Goal: Information Seeking & Learning: Learn about a topic

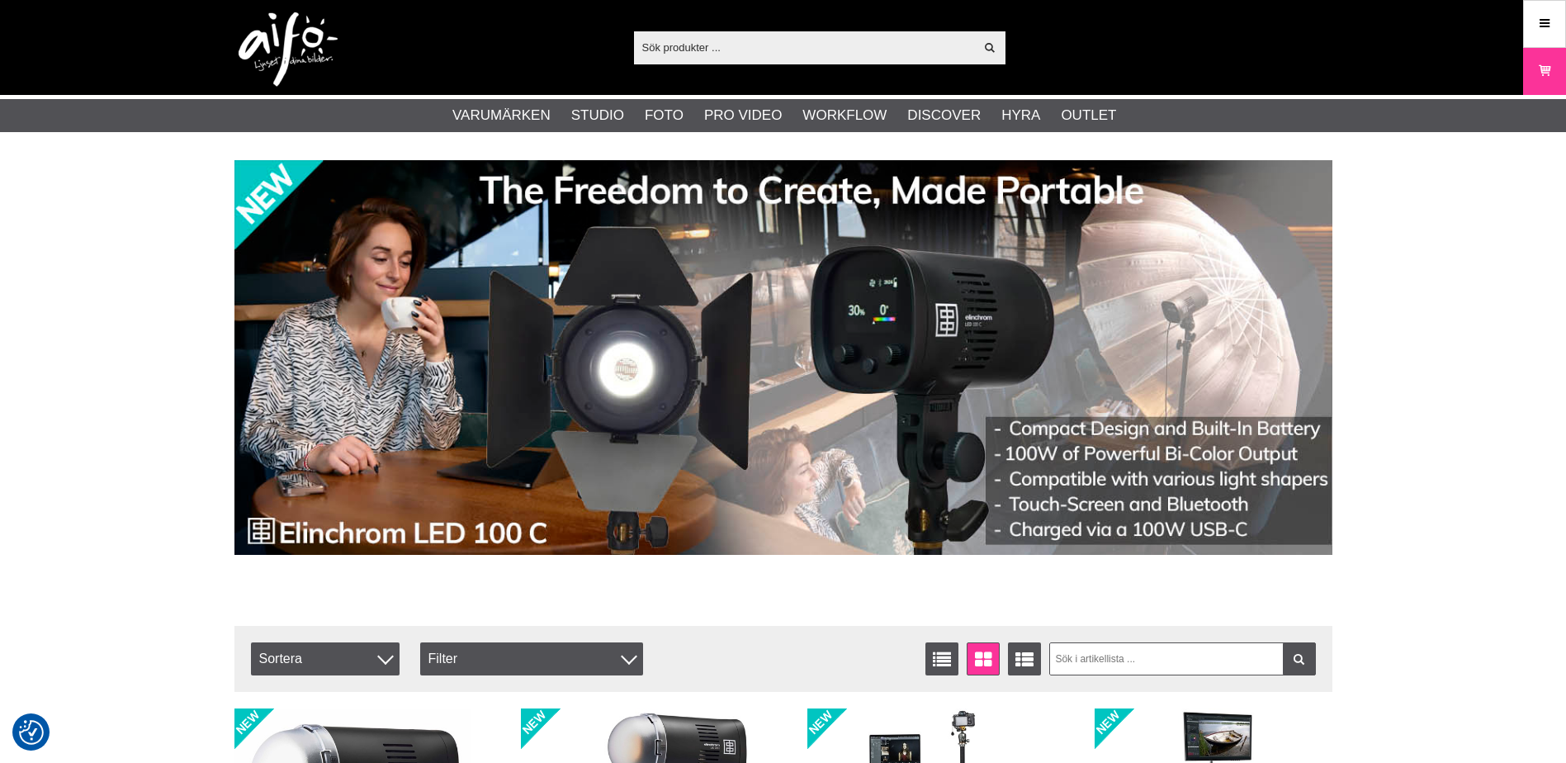
drag, startPoint x: 685, startPoint y: 36, endPoint x: 724, endPoint y: 49, distance: 41.0
click at [686, 36] on input "text" at bounding box center [804, 47] width 341 height 25
paste input "NEX-PL"
type input "NEX-PL"
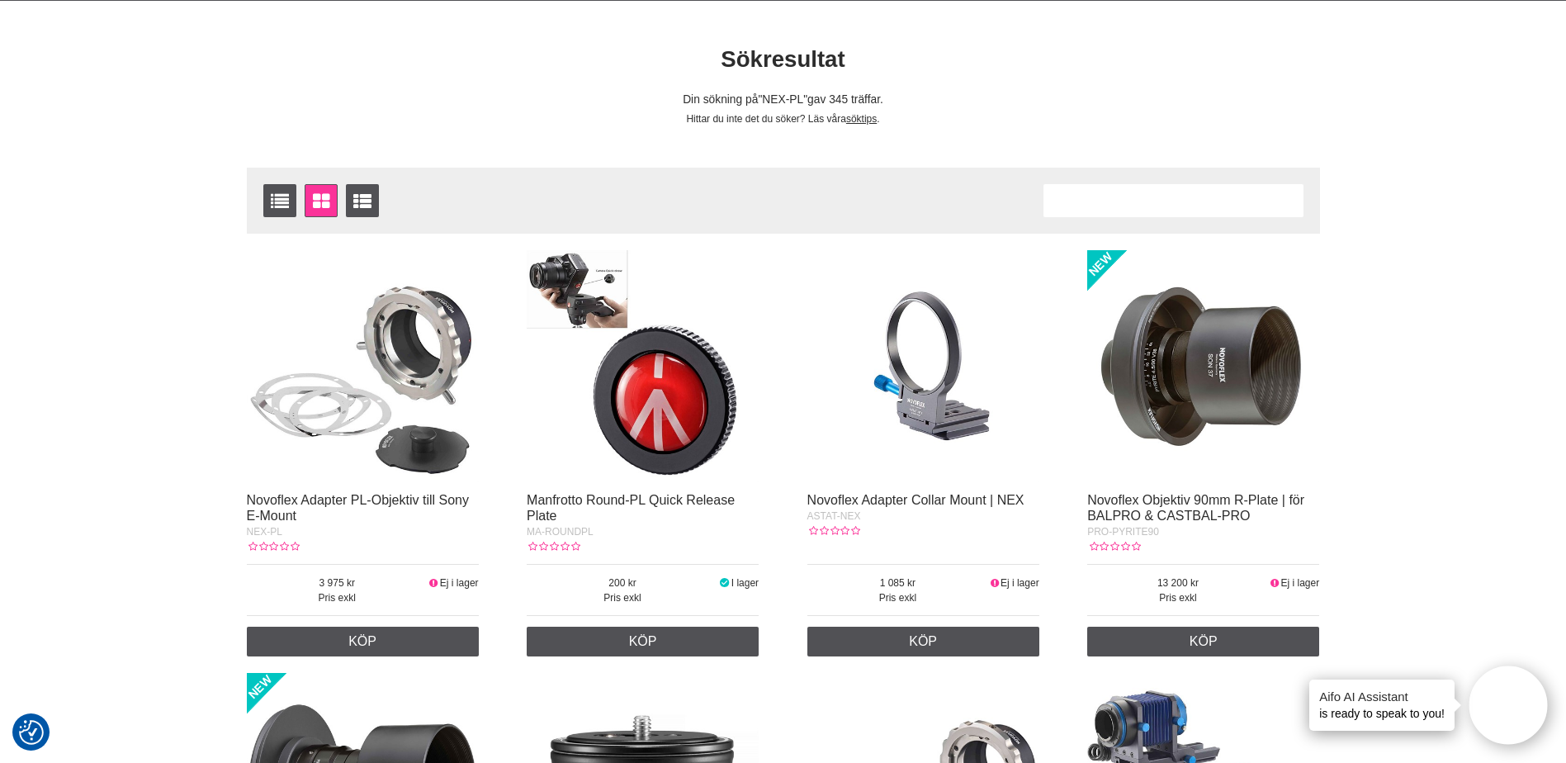
scroll to position [165, 0]
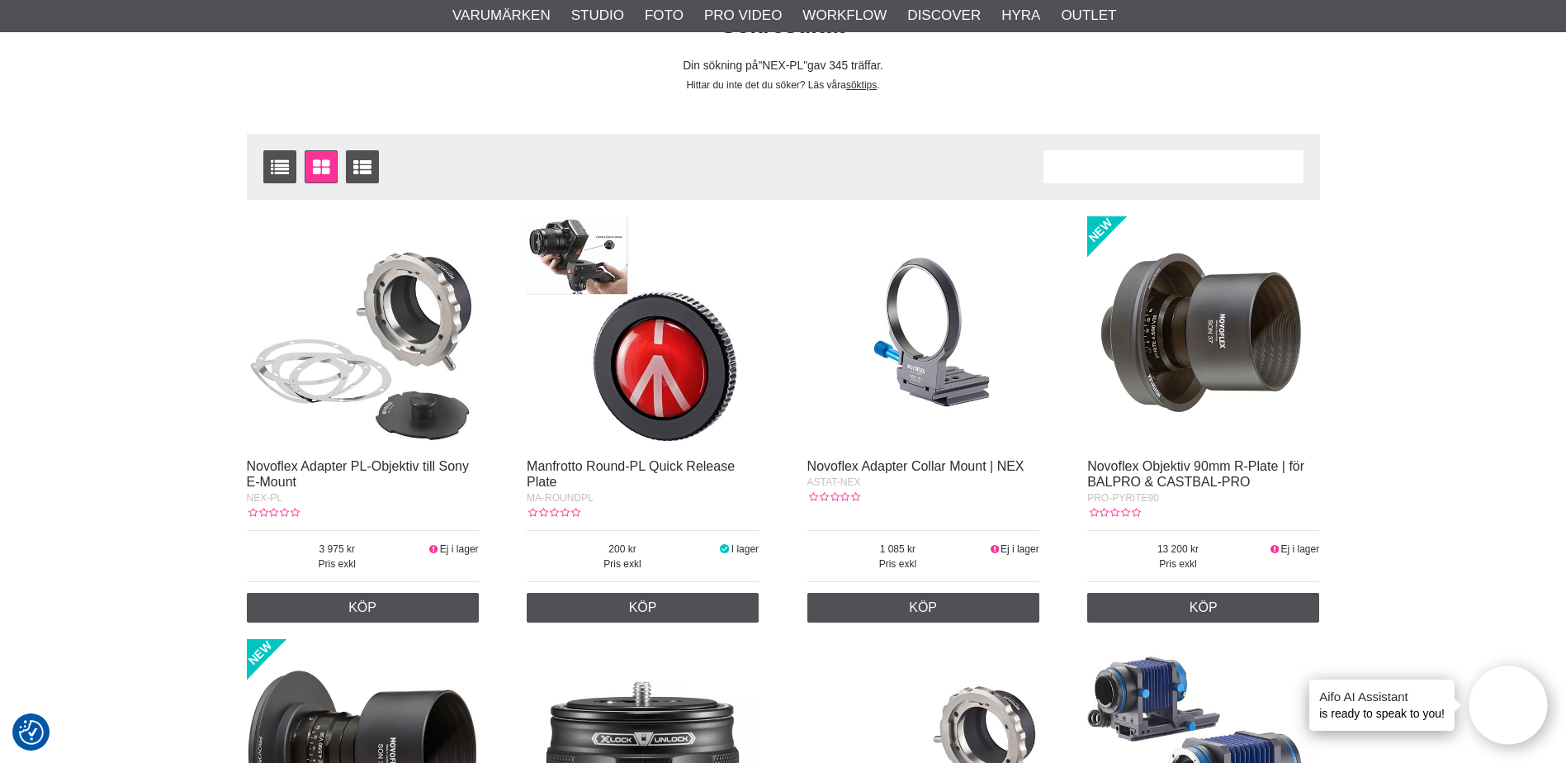
click at [433, 311] on img at bounding box center [363, 332] width 232 height 232
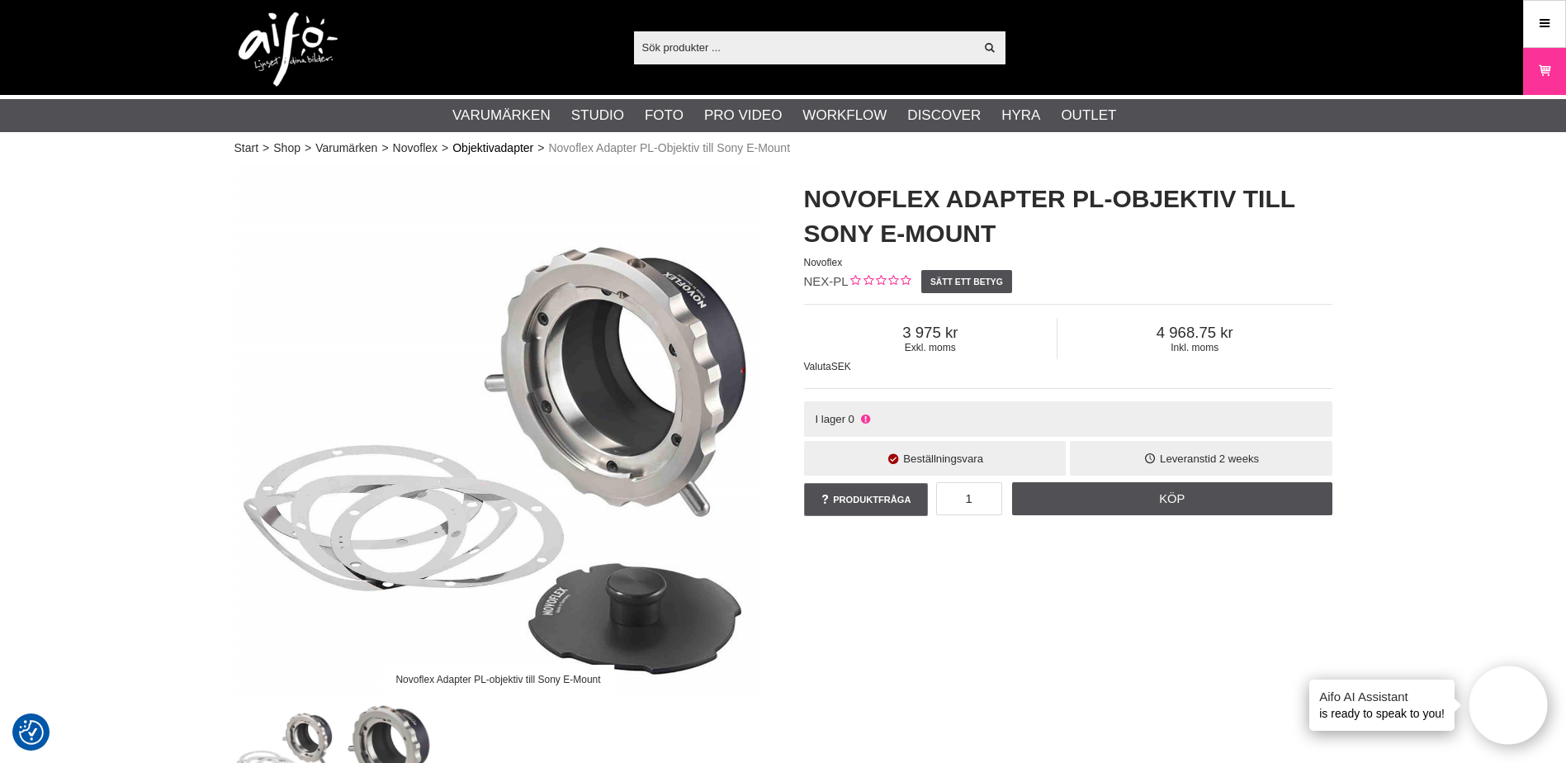
click at [508, 149] on link "Objektivadapter" at bounding box center [492, 148] width 81 height 17
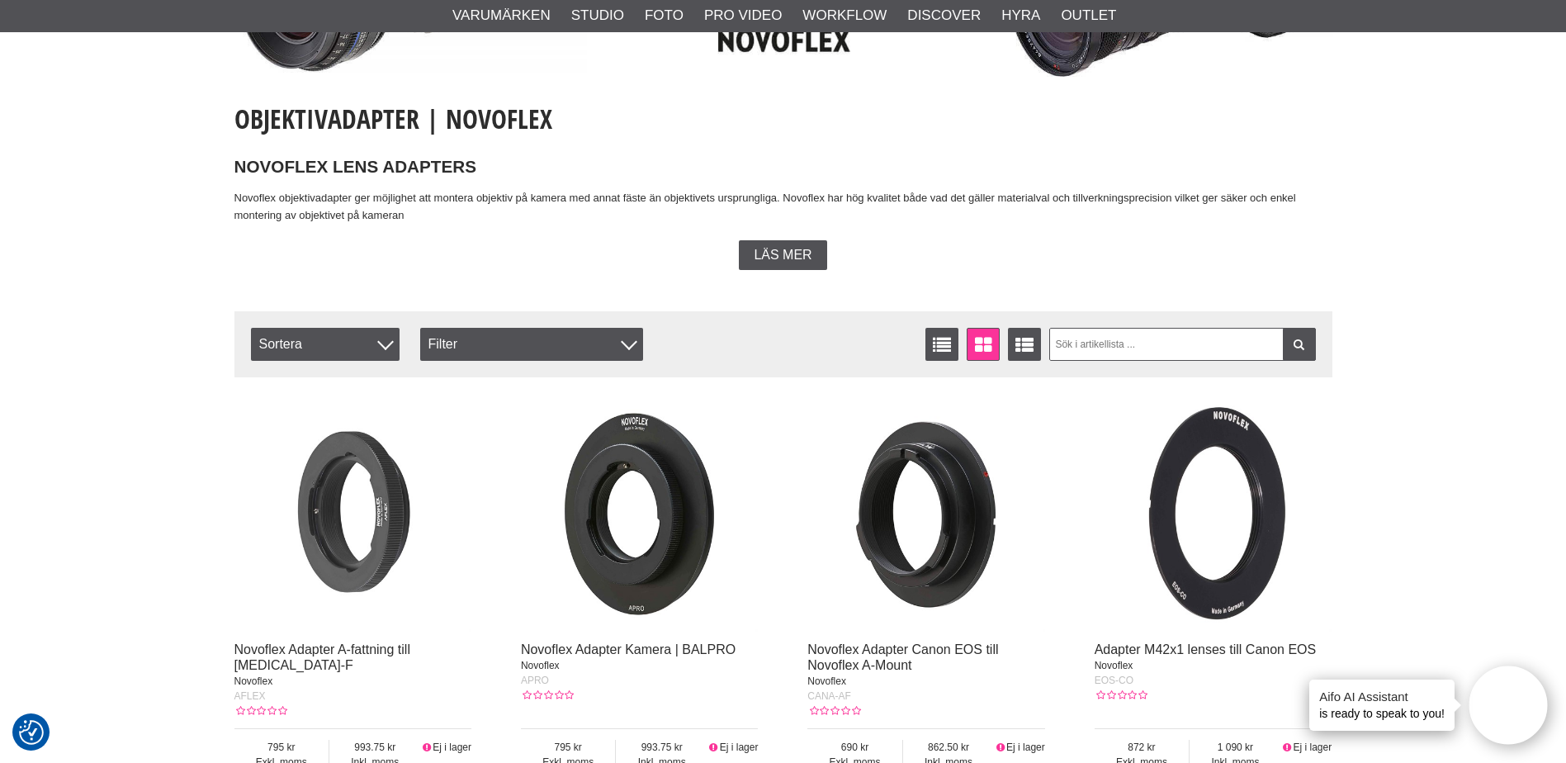
scroll to position [248, 0]
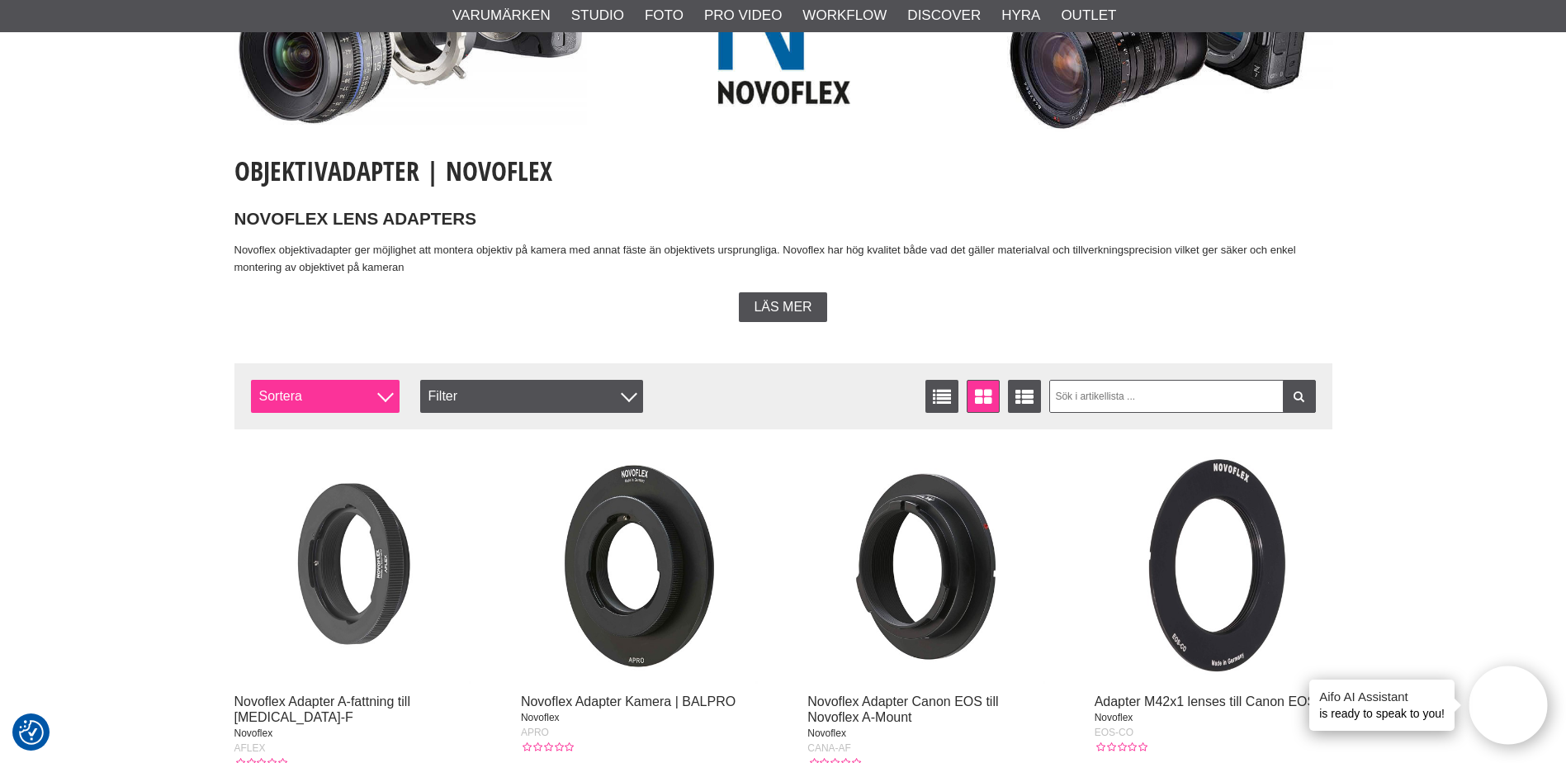
click at [384, 395] on div at bounding box center [385, 394] width 17 height 17
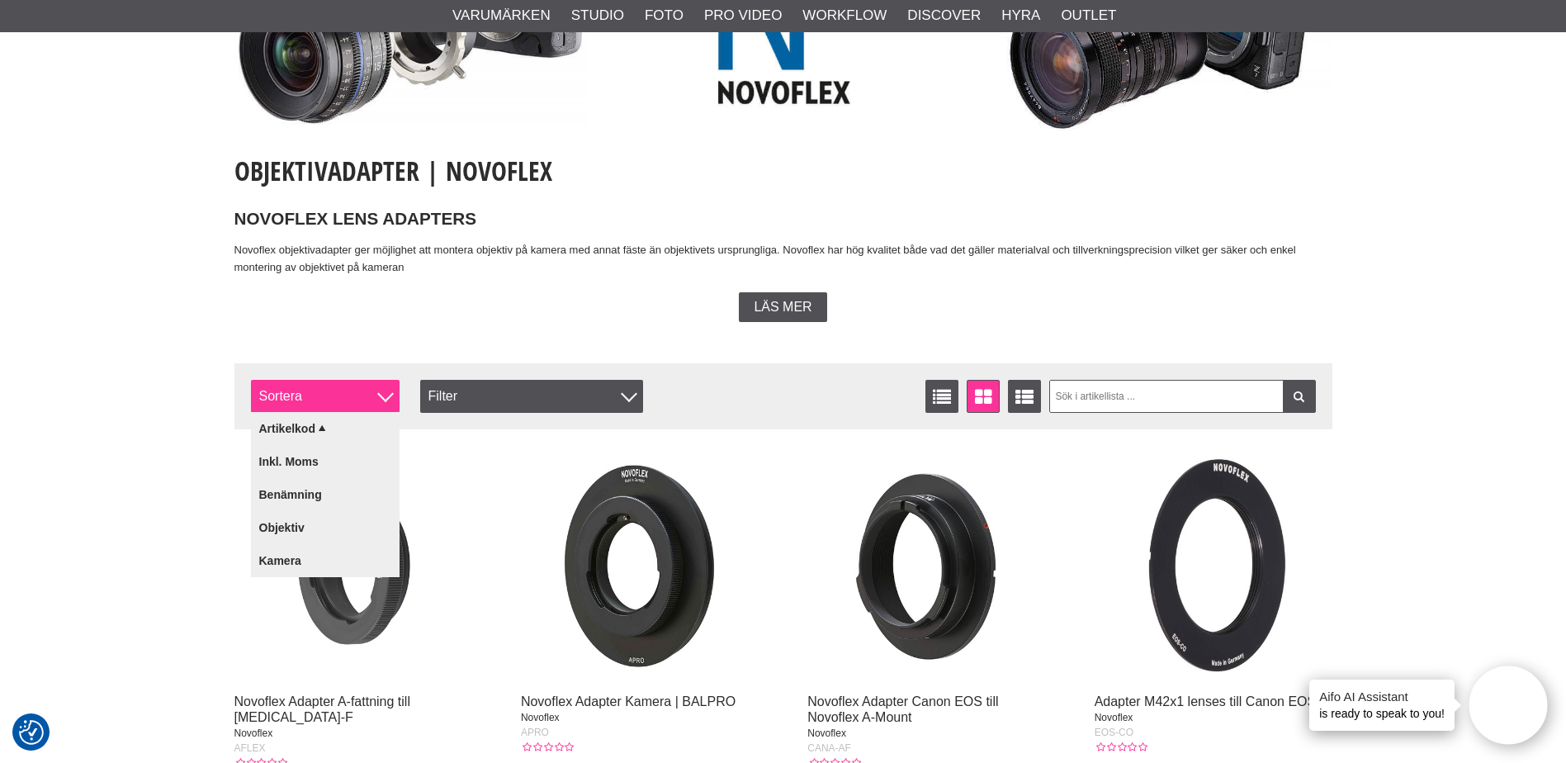
click at [384, 395] on div at bounding box center [385, 394] width 17 height 17
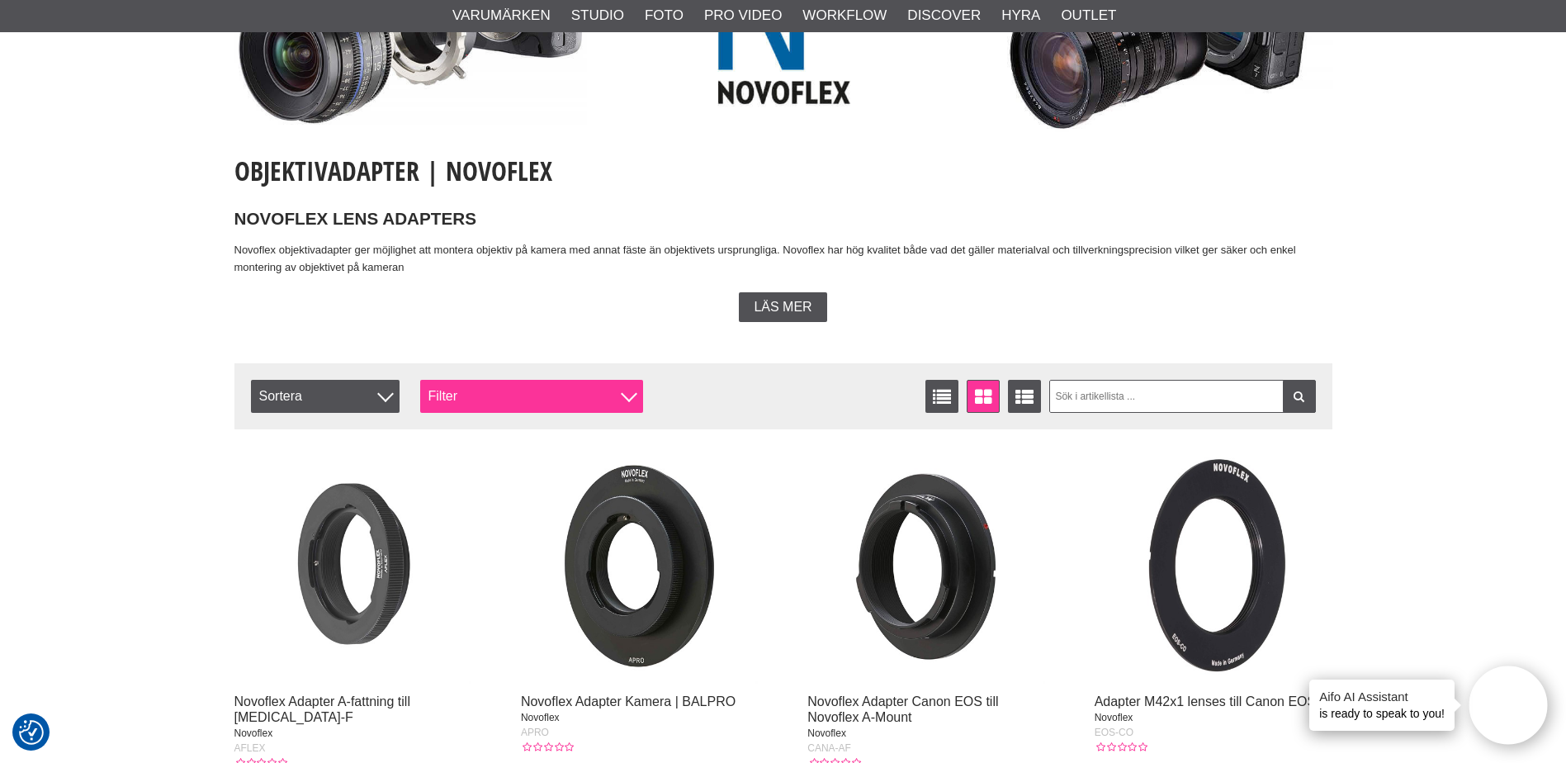
click at [569, 391] on div "Filter" at bounding box center [531, 396] width 223 height 33
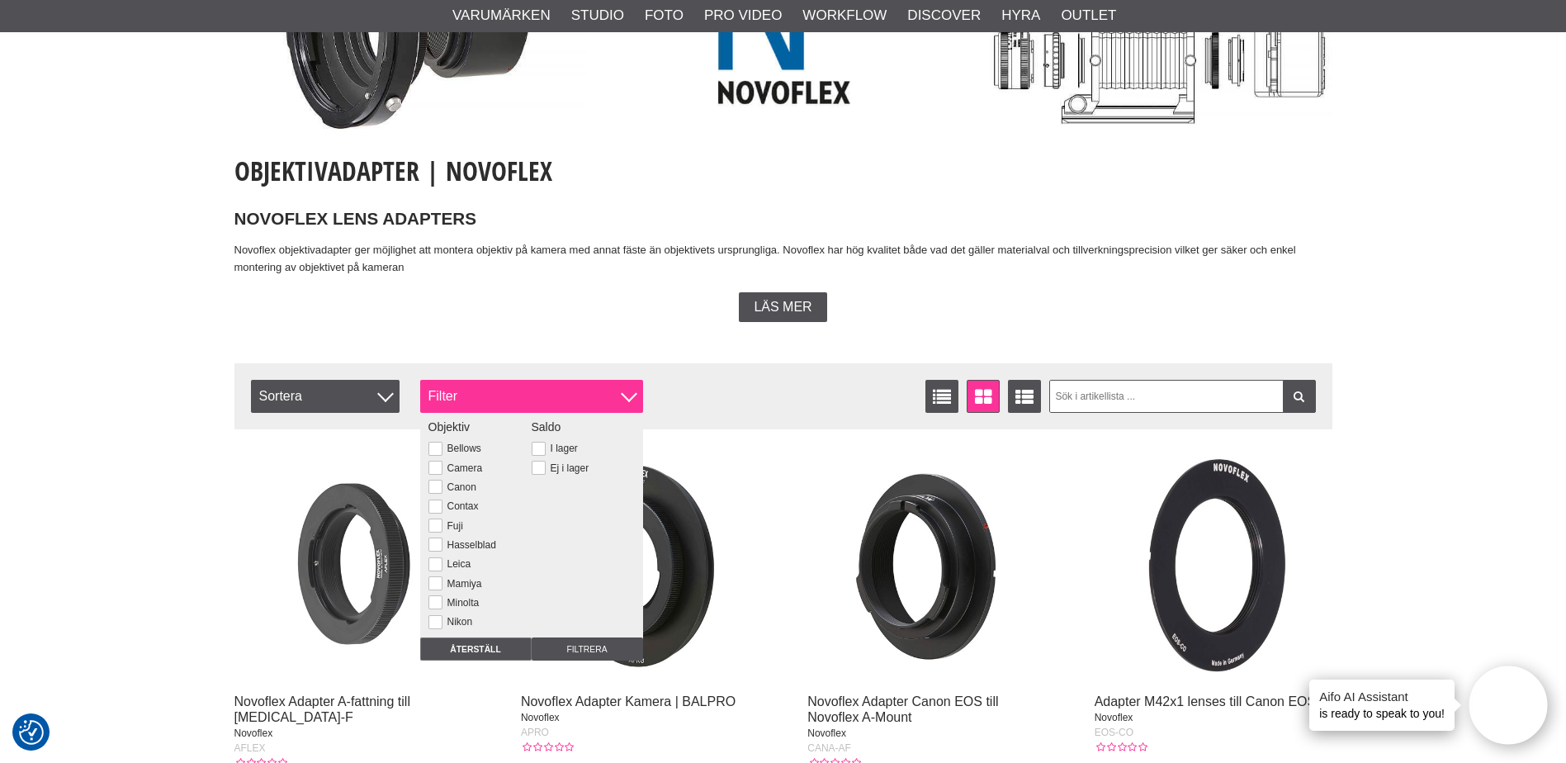
click at [570, 391] on div "Filter" at bounding box center [531, 396] width 223 height 33
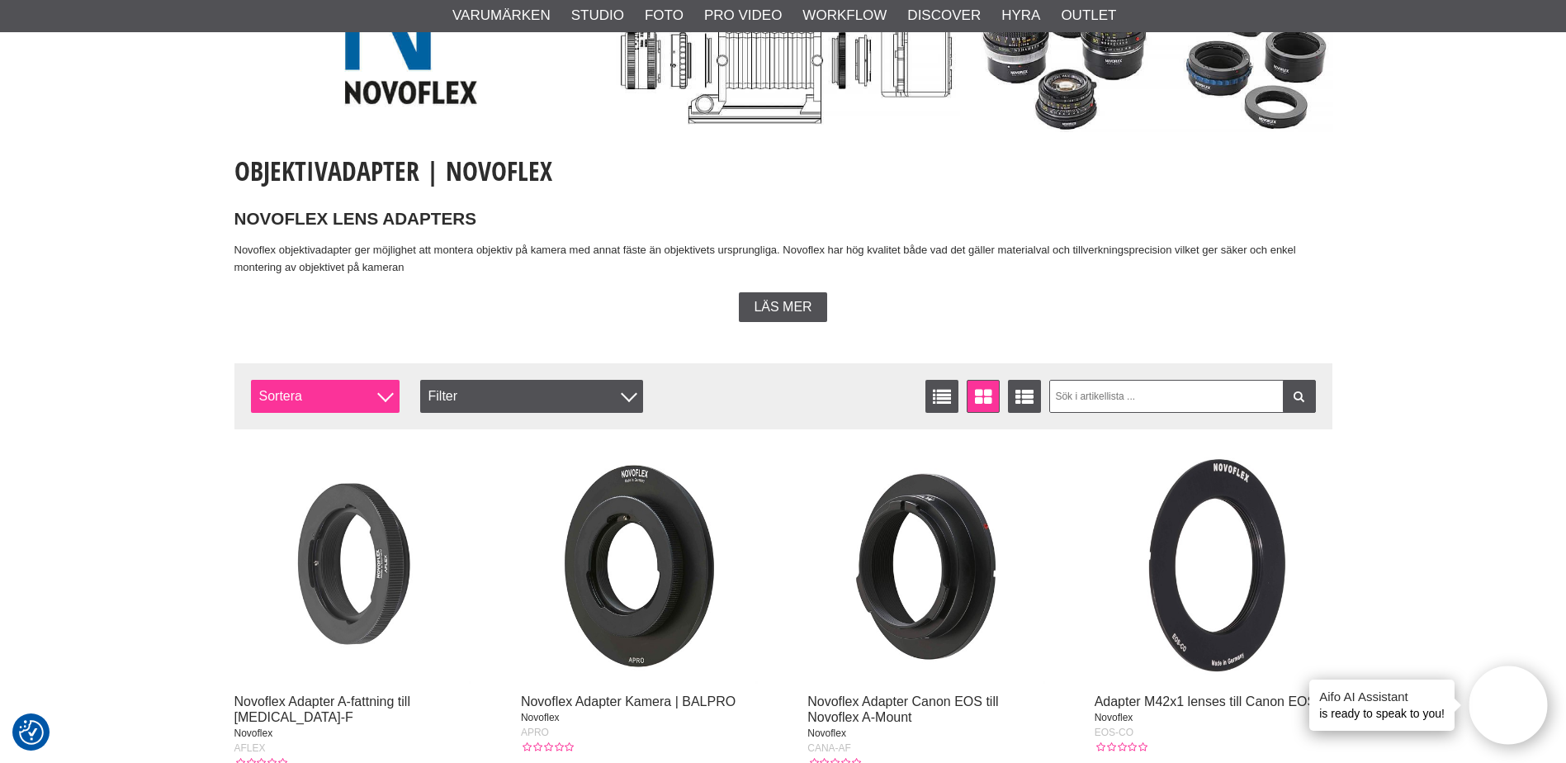
click at [377, 392] on span "Sortera" at bounding box center [325, 396] width 149 height 33
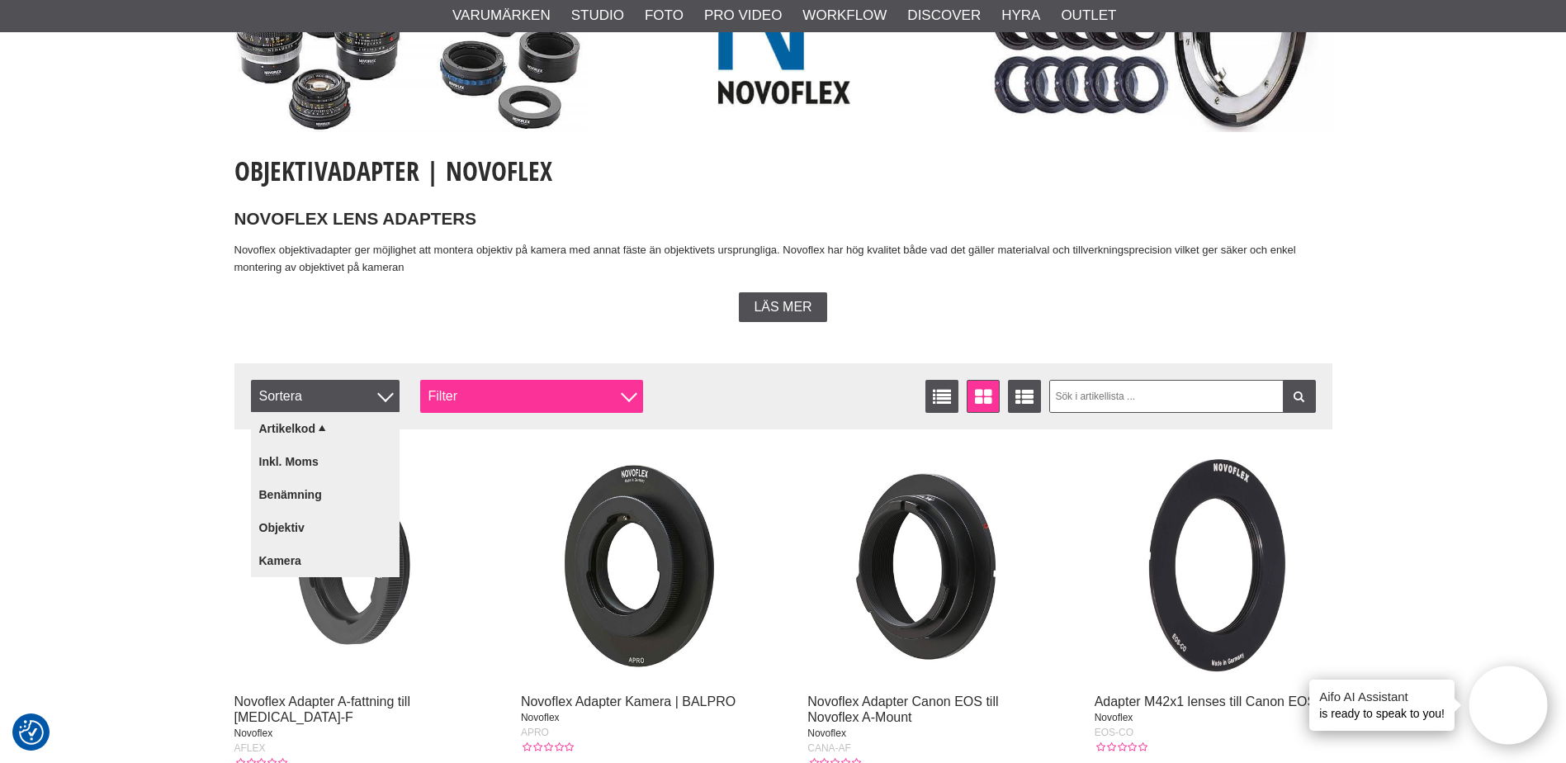
click at [546, 400] on div "Filter" at bounding box center [531, 396] width 223 height 33
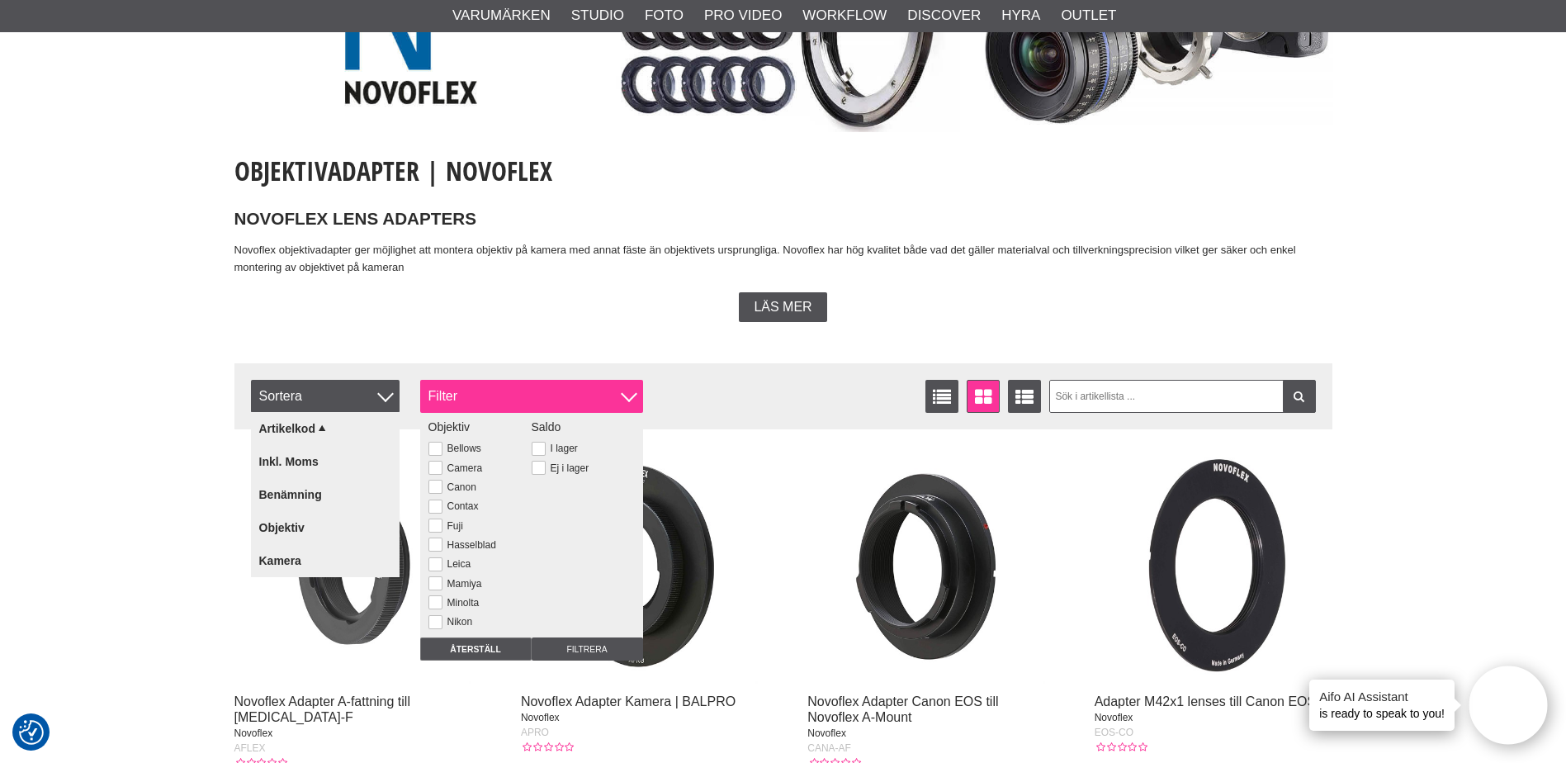
click at [547, 400] on div "Filter" at bounding box center [531, 396] width 223 height 33
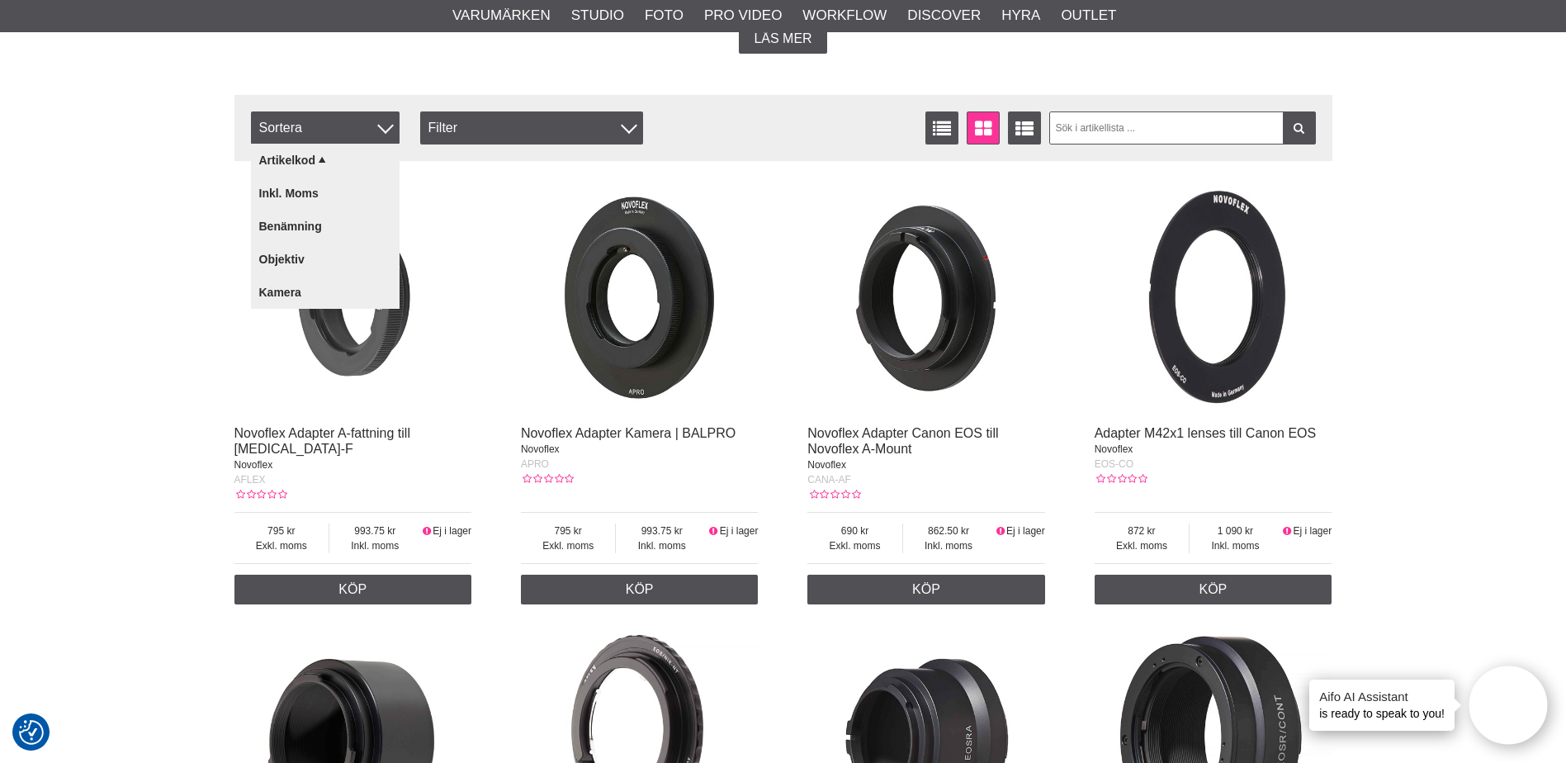
scroll to position [413, 0]
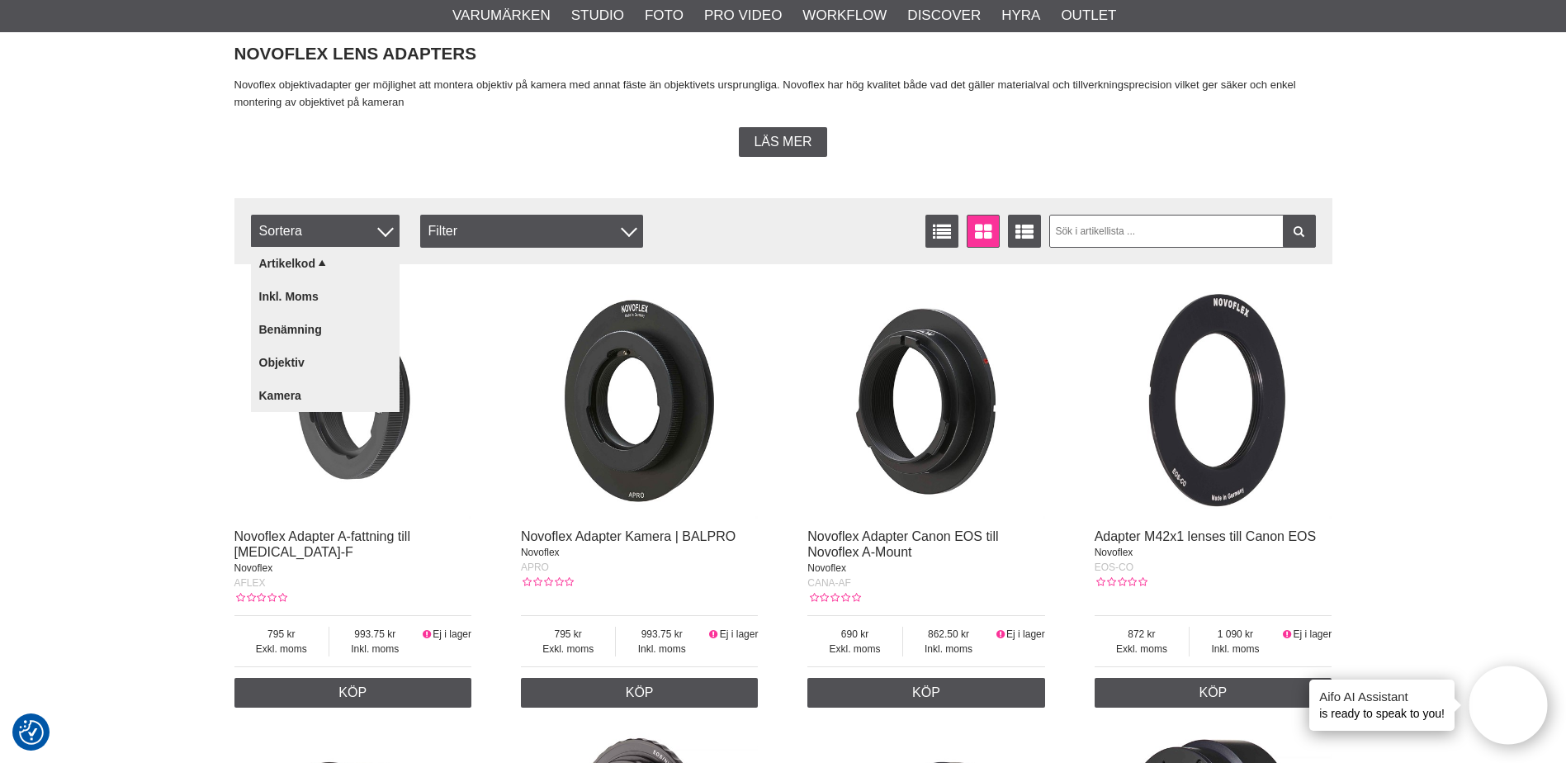
drag, startPoint x: 1435, startPoint y: 324, endPoint x: 1399, endPoint y: 325, distance: 35.5
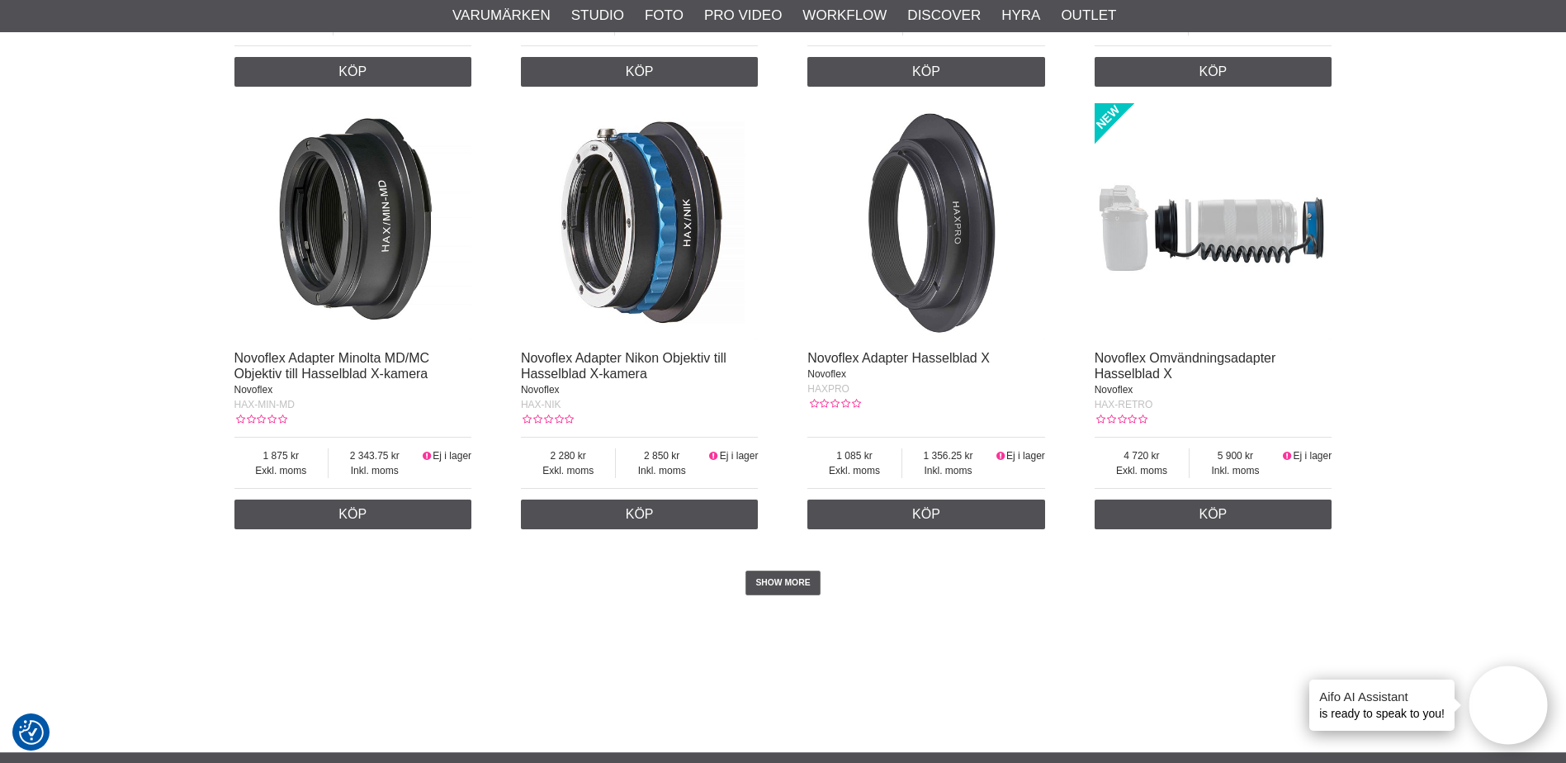
scroll to position [3220, 0]
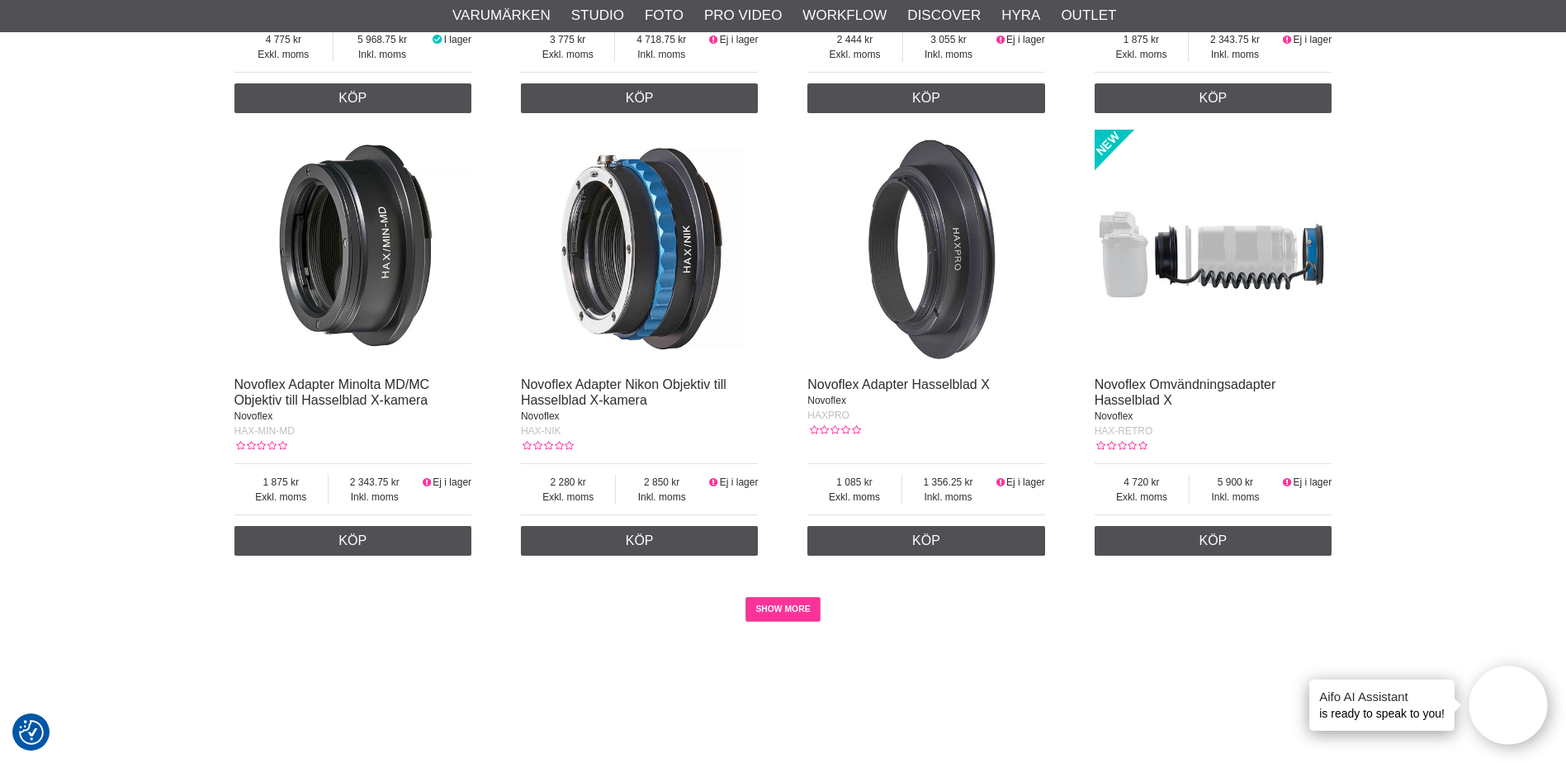
click at [785, 613] on link "SHOW MORE" at bounding box center [783, 609] width 75 height 25
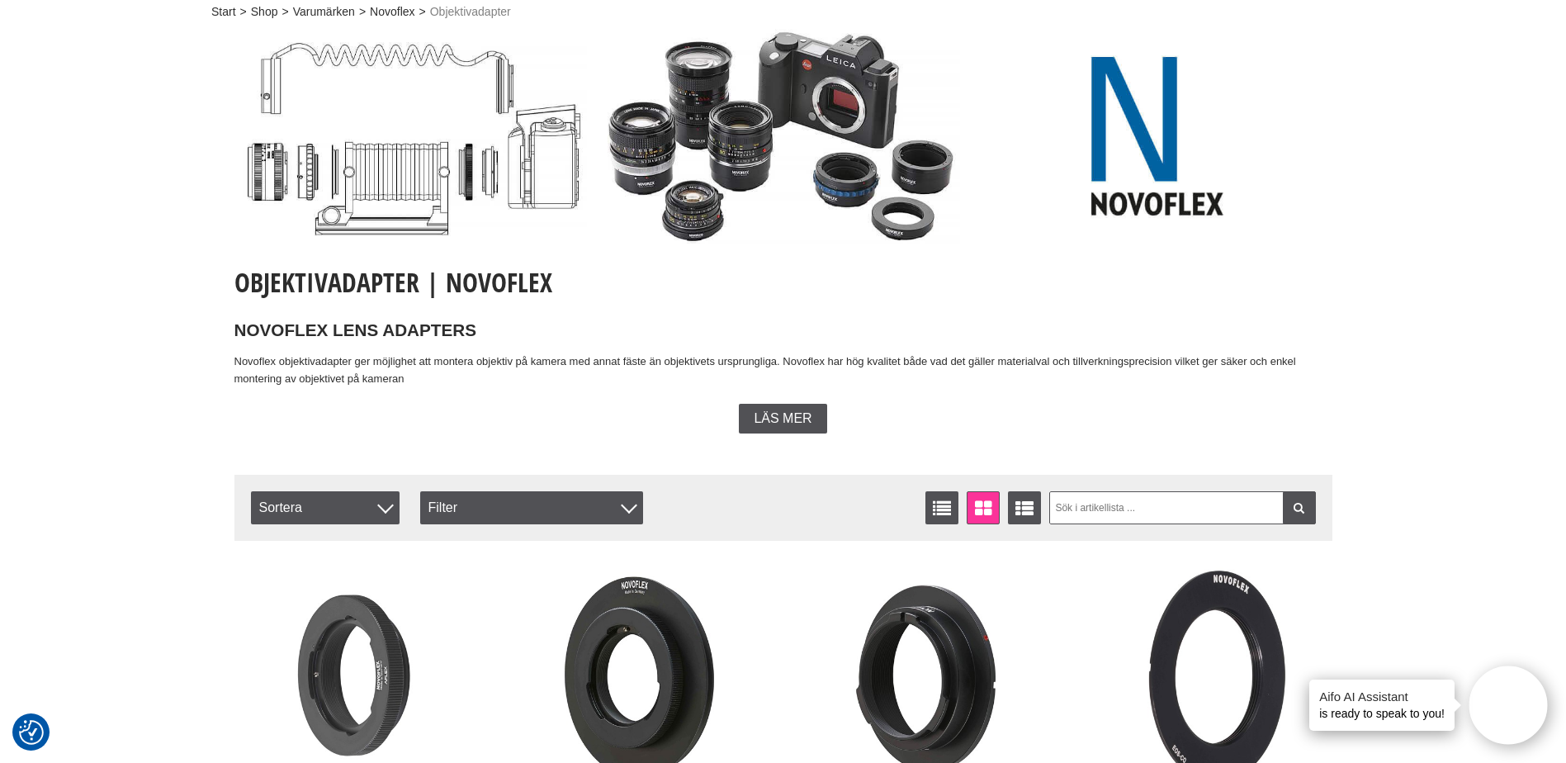
scroll to position [248, 0]
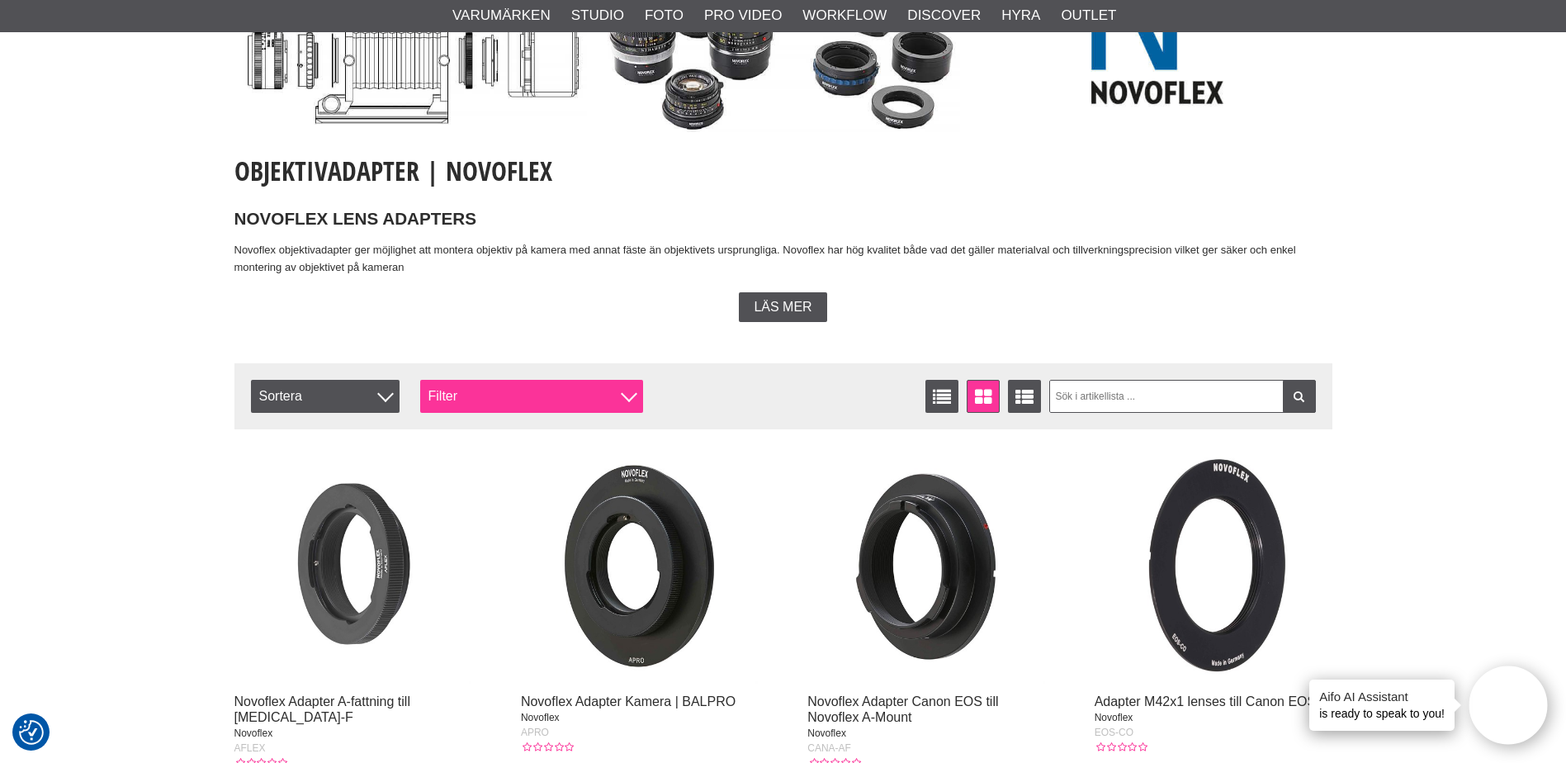
click at [640, 391] on div "Filter" at bounding box center [531, 396] width 223 height 33
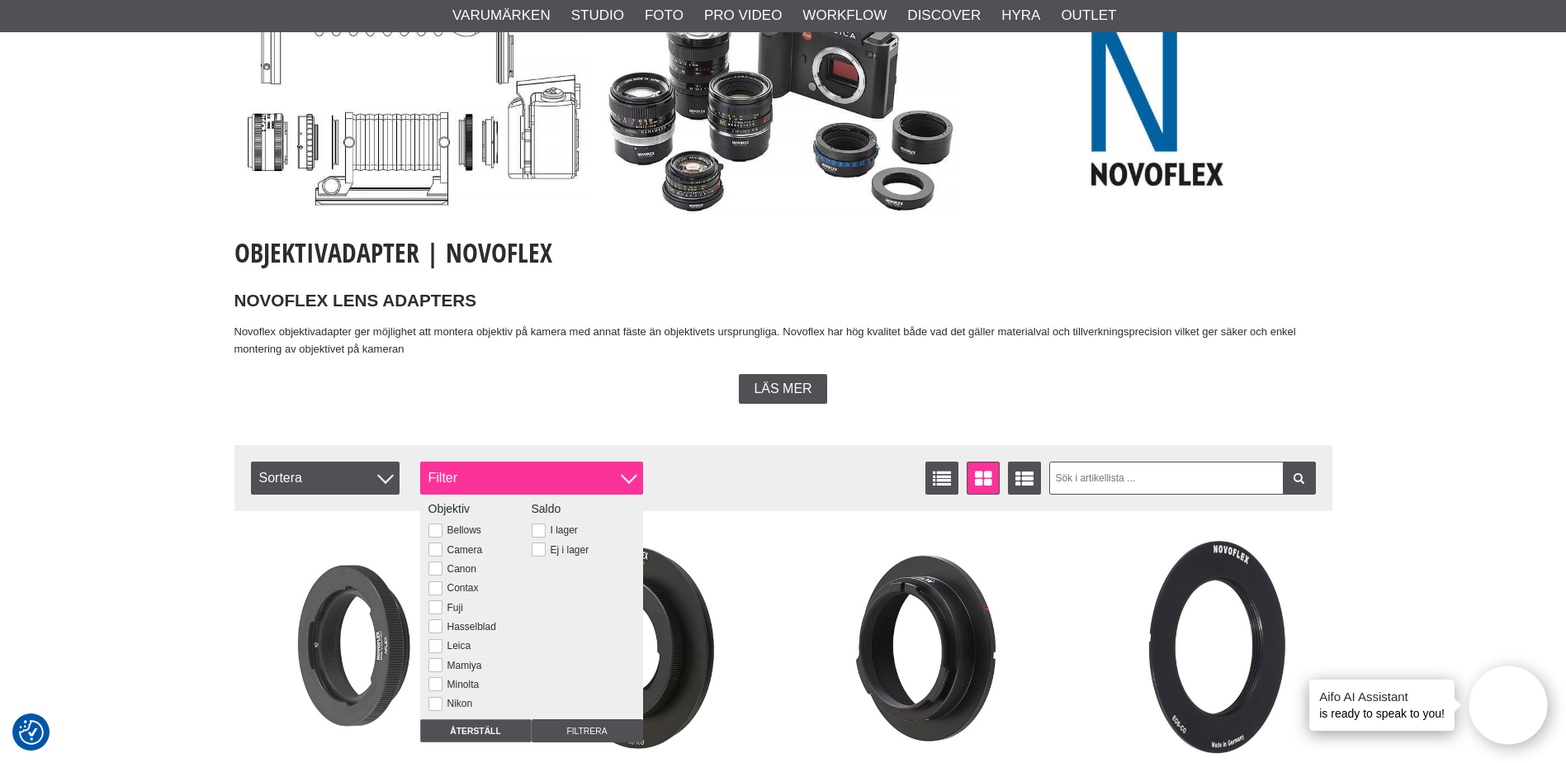
scroll to position [165, 0]
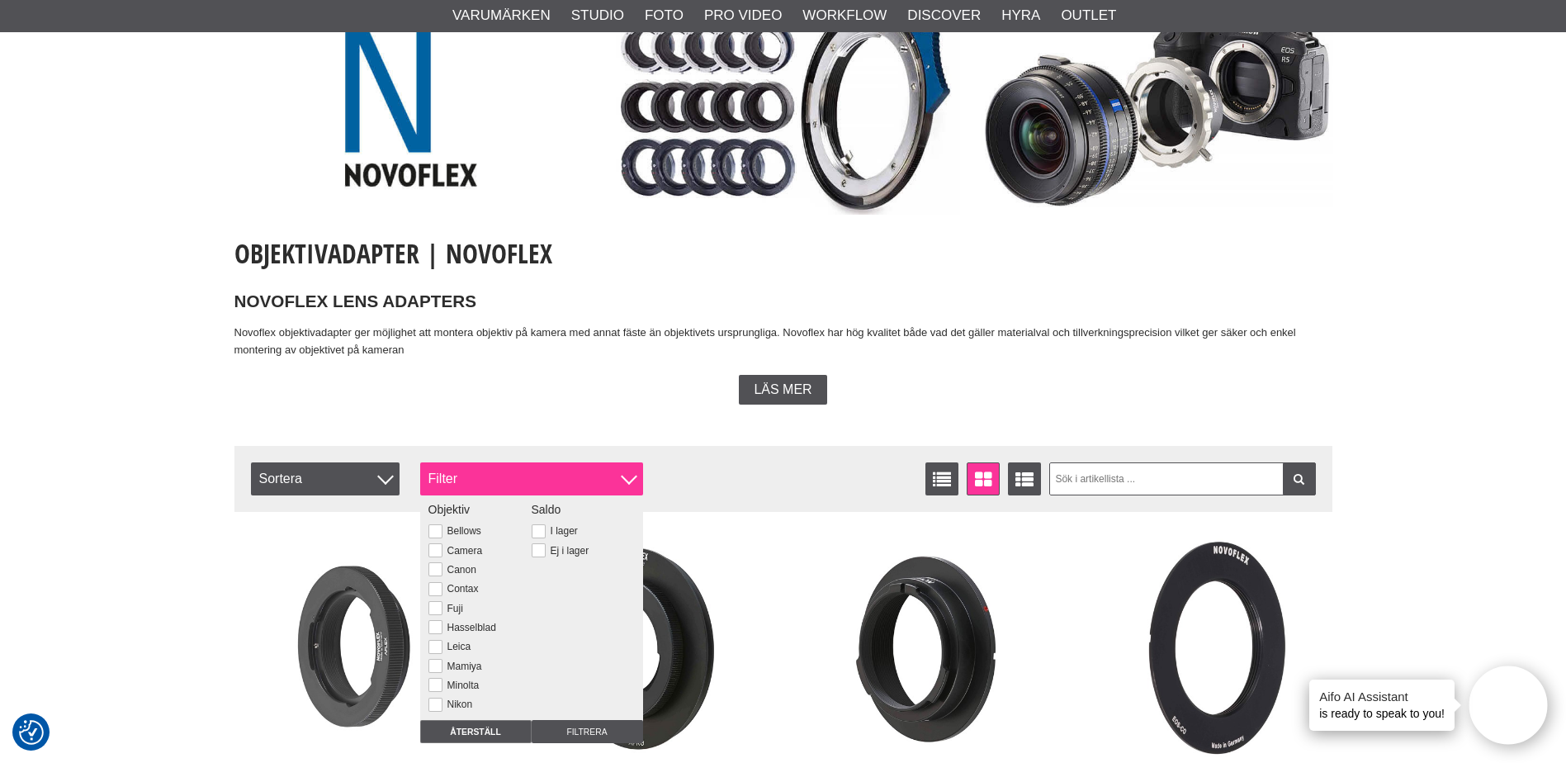
click at [620, 472] on div "Filter" at bounding box center [531, 478] width 223 height 33
